Goal: Transaction & Acquisition: Purchase product/service

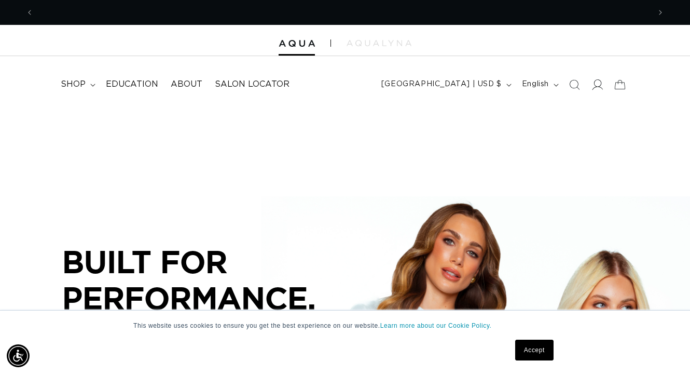
click at [592, 83] on icon at bounding box center [597, 84] width 11 height 11
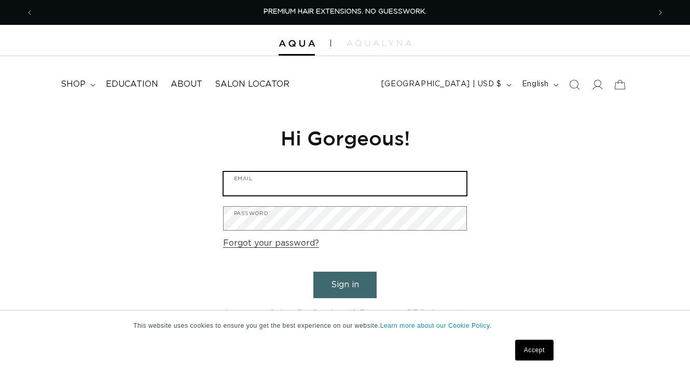
click at [454, 189] on input "Email" at bounding box center [345, 183] width 243 height 23
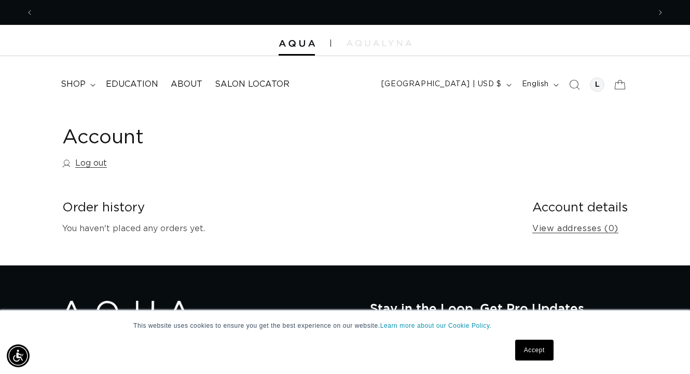
scroll to position [0, 617]
click at [80, 84] on span "shop" at bounding box center [73, 84] width 25 height 11
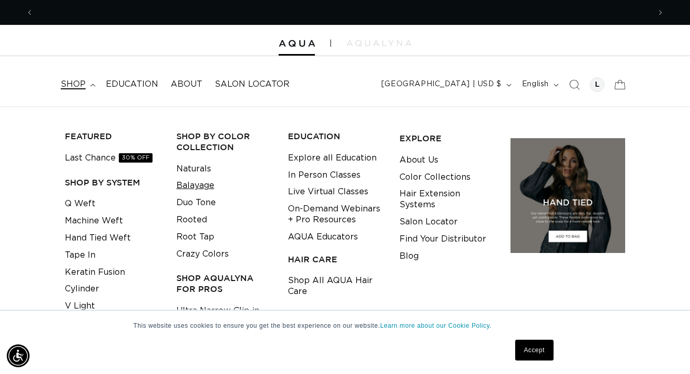
scroll to position [0, 0]
click at [200, 188] on link "Balayage" at bounding box center [195, 185] width 38 height 17
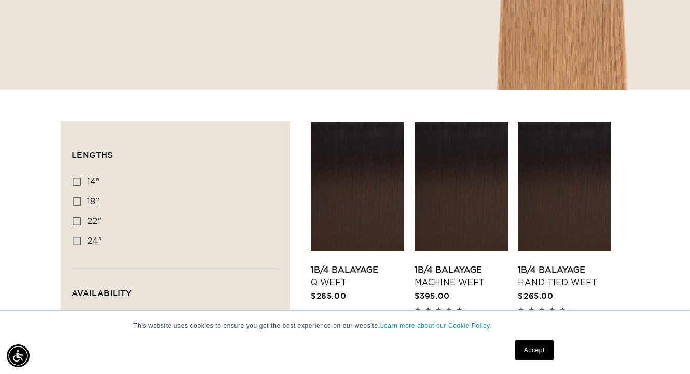
scroll to position [0, 617]
click at [79, 203] on icon at bounding box center [77, 201] width 8 height 8
click at [79, 203] on input "18" 18" (27 products)" at bounding box center [77, 201] width 8 height 8
checkbox input "true"
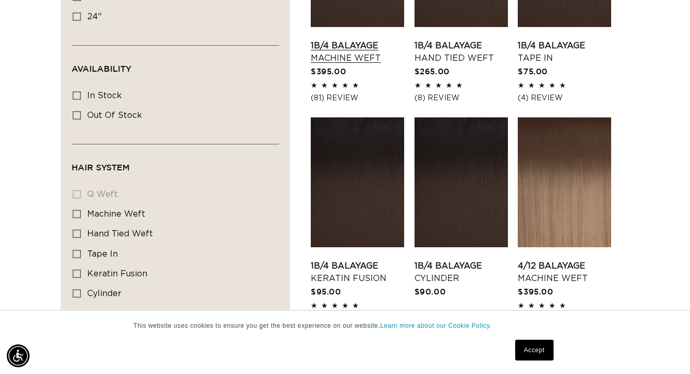
scroll to position [0, 1233]
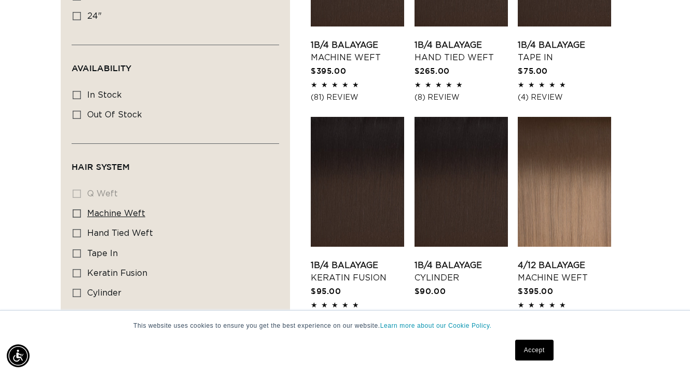
click at [75, 217] on icon at bounding box center [77, 213] width 8 height 8
click at [75, 217] on input "machine weft machine weft (6 products)" at bounding box center [77, 213] width 8 height 8
checkbox input "true"
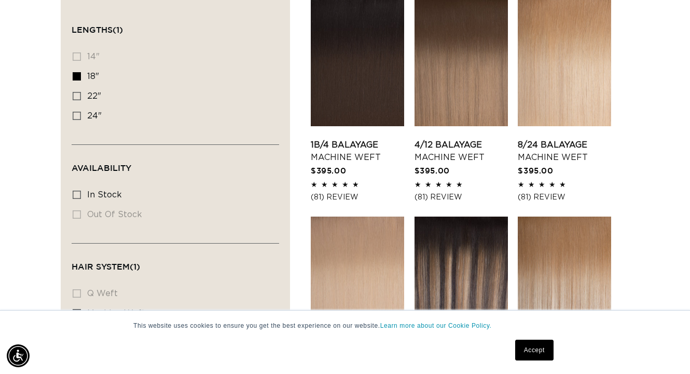
scroll to position [376, 0]
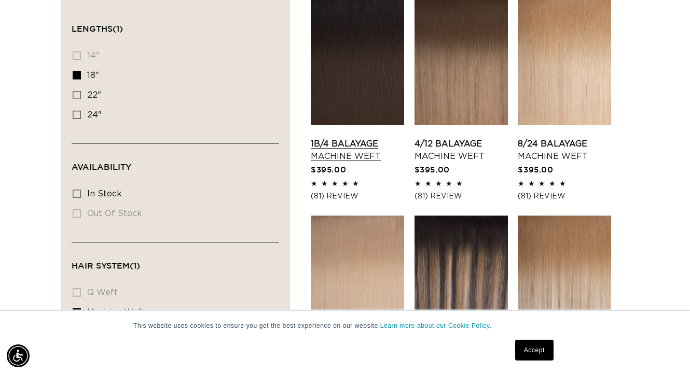
click at [352, 141] on link "1B/4 Balayage Machine Weft" at bounding box center [357, 150] width 93 height 25
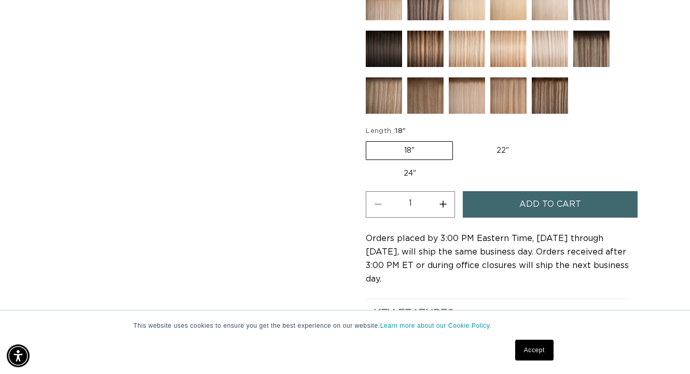
scroll to position [0, 1233]
click at [568, 206] on span "Add to cart" at bounding box center [551, 204] width 62 height 26
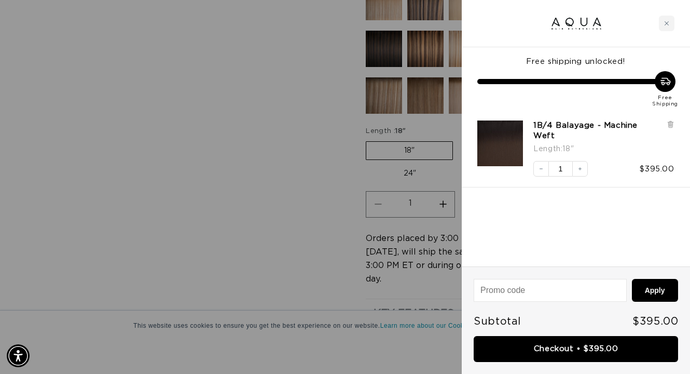
scroll to position [0, 0]
click at [284, 195] on div at bounding box center [345, 187] width 690 height 374
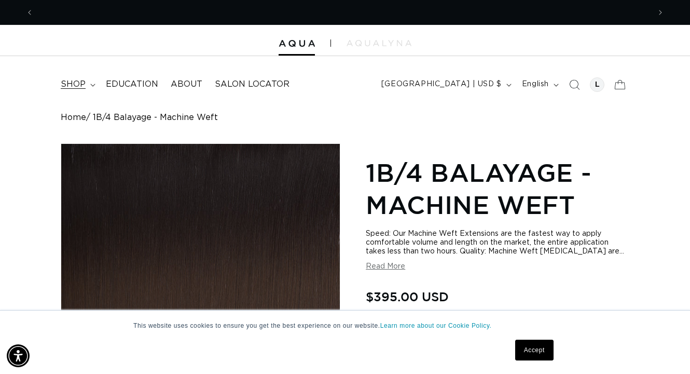
scroll to position [0, 1233]
click at [76, 83] on span "shop" at bounding box center [73, 84] width 25 height 11
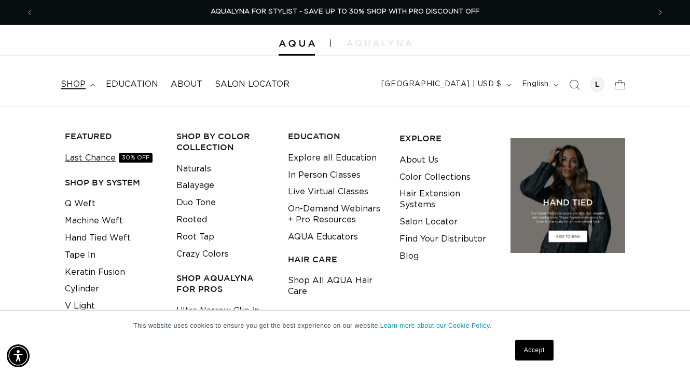
click at [85, 154] on link "Last Chance 30% OFF" at bounding box center [109, 157] width 88 height 17
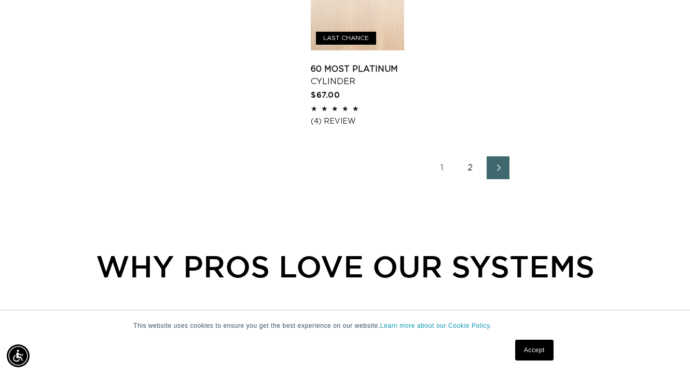
scroll to position [0, 1233]
click at [471, 173] on link "2" at bounding box center [470, 167] width 23 height 23
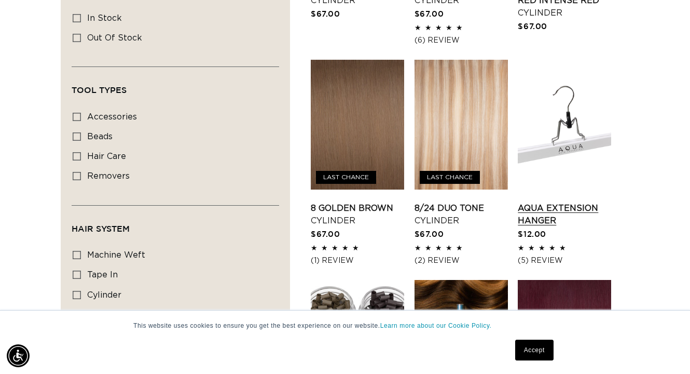
click at [532, 212] on link "AQUA Extension Hanger" at bounding box center [564, 214] width 93 height 25
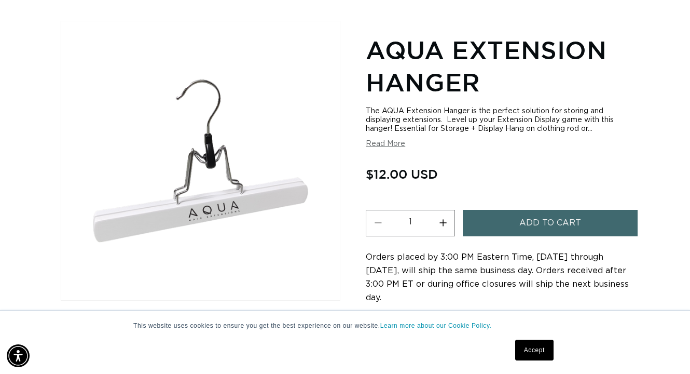
scroll to position [0, 1233]
click at [397, 143] on button "Read More" at bounding box center [385, 144] width 39 height 9
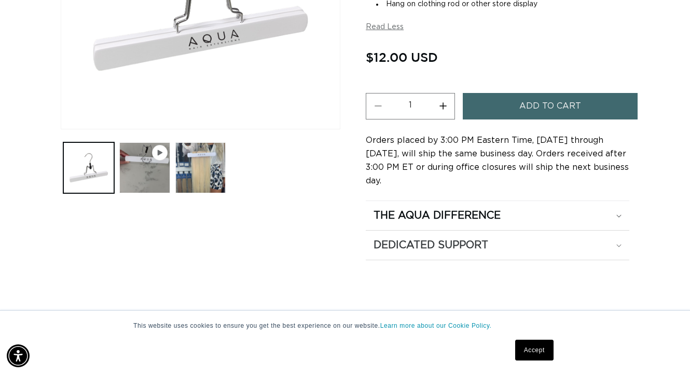
scroll to position [0, 617]
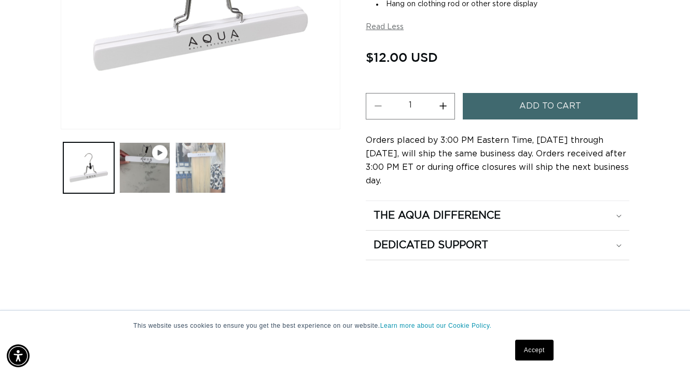
click at [206, 173] on button "Load image 2 in gallery view" at bounding box center [200, 167] width 51 height 51
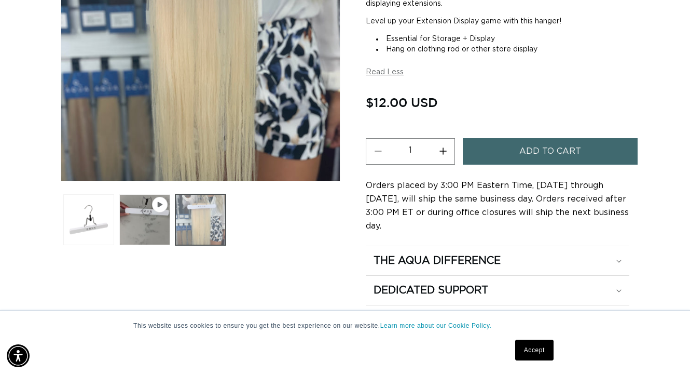
scroll to position [268, 0]
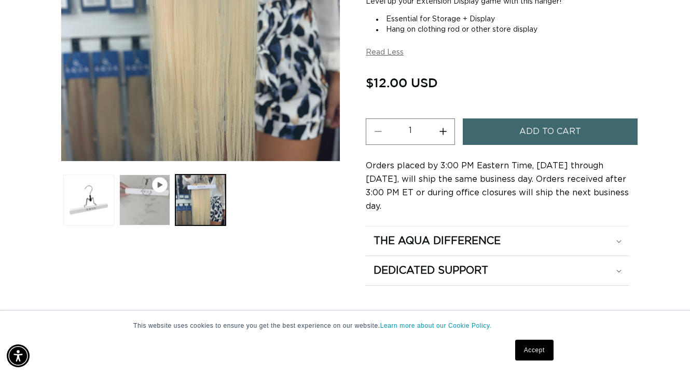
click at [136, 204] on button "Play video 1 in gallery view" at bounding box center [144, 199] width 51 height 51
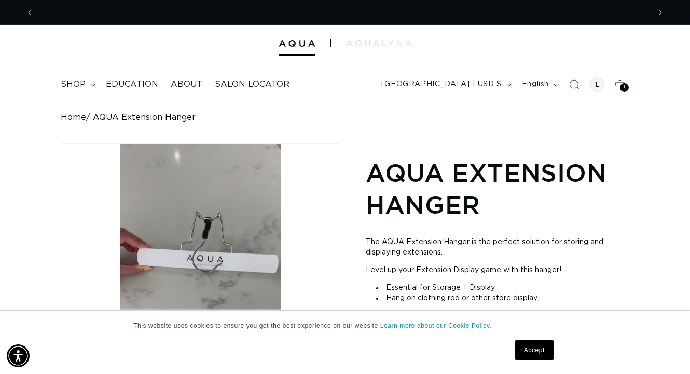
scroll to position [0, 1233]
click at [625, 87] on span "1" at bounding box center [625, 87] width 2 height 9
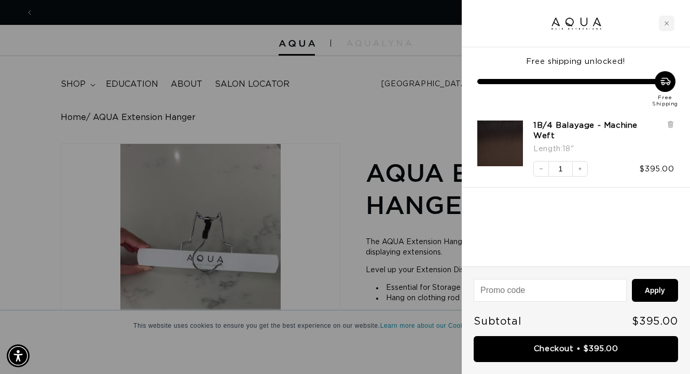
scroll to position [0, 0]
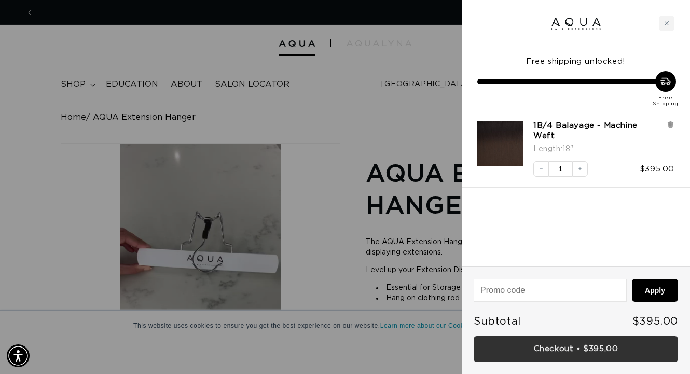
click at [564, 346] on link "Checkout • $395.00" at bounding box center [576, 349] width 204 height 26
